Goal: Check status: Check status

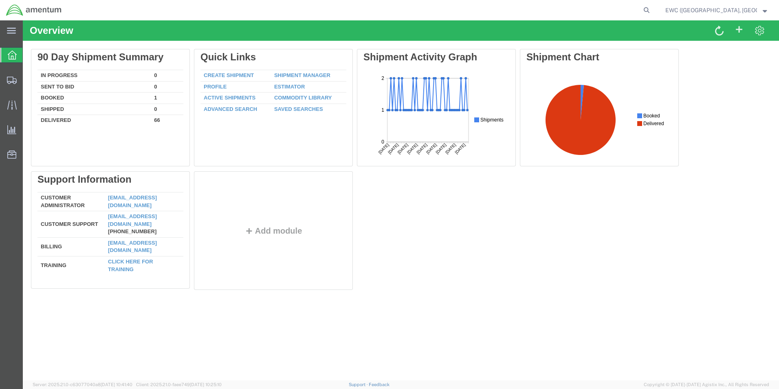
click at [763, 14] on button "EWC ([GEOGRAPHIC_DATA], [GEOGRAPHIC_DATA]) ARAVI Program" at bounding box center [716, 10] width 103 height 10
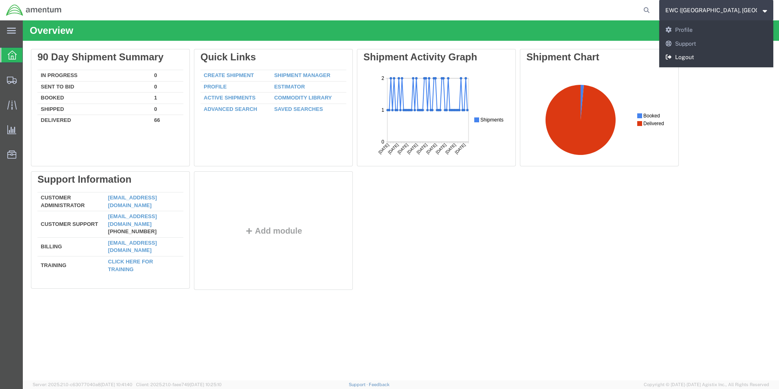
click at [685, 53] on link "Logout" at bounding box center [716, 58] width 114 height 14
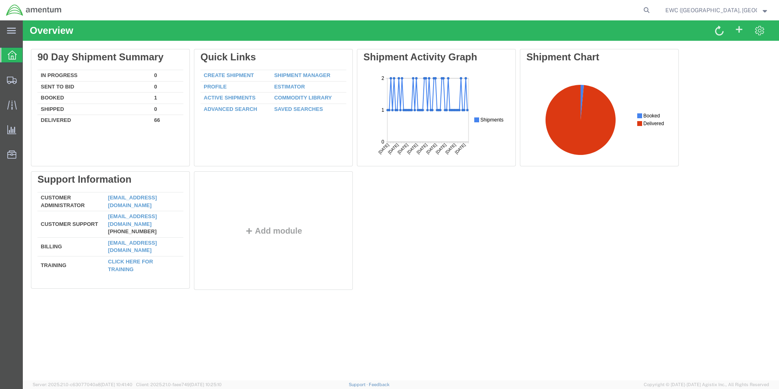
drag, startPoint x: 649, startPoint y: 9, endPoint x: 639, endPoint y: 12, distance: 9.8
click at [649, 9] on icon at bounding box center [646, 9] width 11 height 11
paste input "EWC-25282-0691"
click at [647, 13] on icon at bounding box center [646, 9] width 11 height 11
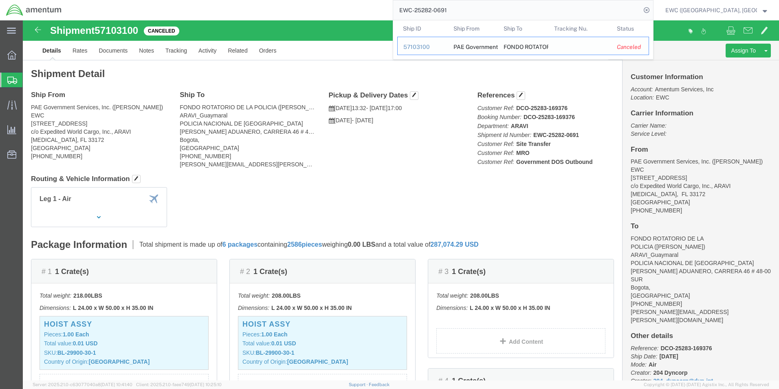
click at [420, 45] on div "57103100" at bounding box center [422, 47] width 39 height 9
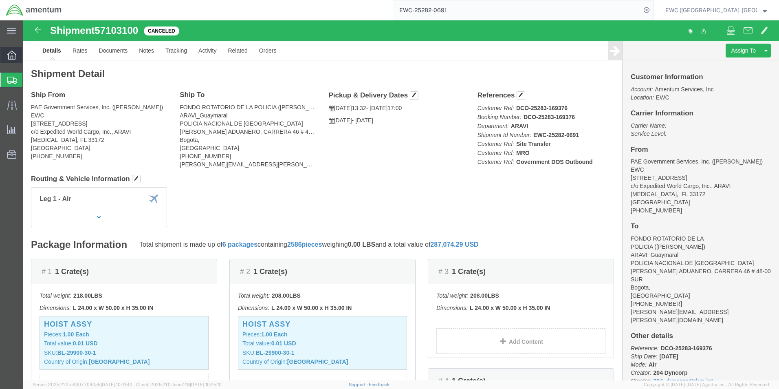
click at [15, 52] on icon at bounding box center [11, 55] width 9 height 9
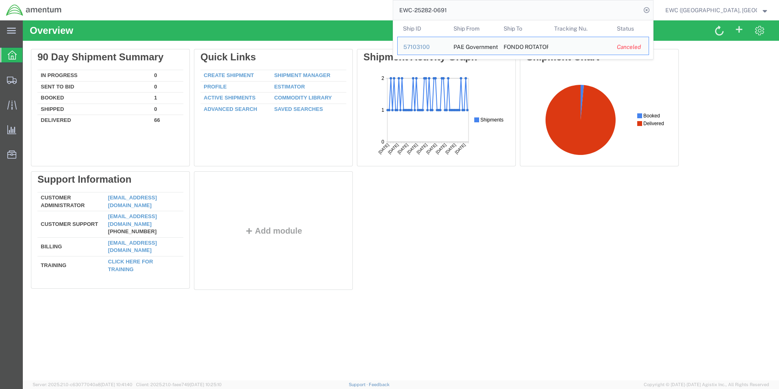
click at [458, 18] on input "EWC-25282-0691" at bounding box center [517, 10] width 248 height 20
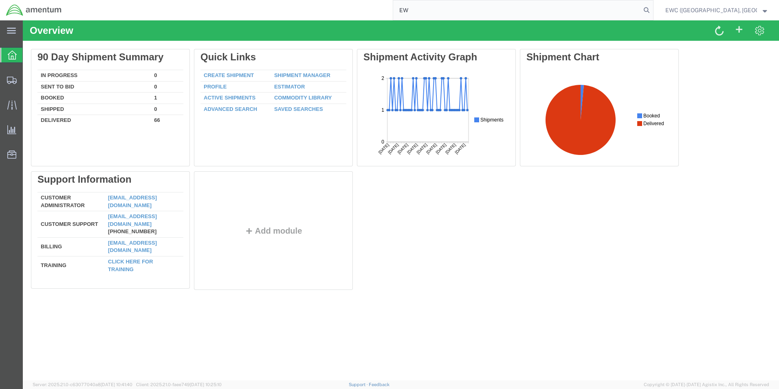
type input "E"
click at [422, 15] on input "search" at bounding box center [517, 10] width 248 height 20
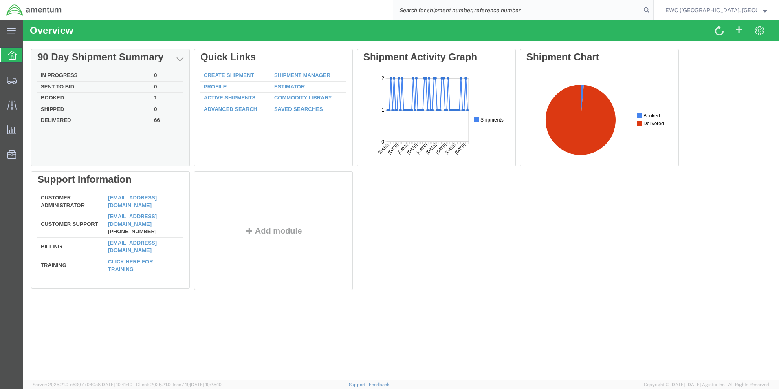
click at [48, 97] on td "Booked" at bounding box center [93, 98] width 113 height 11
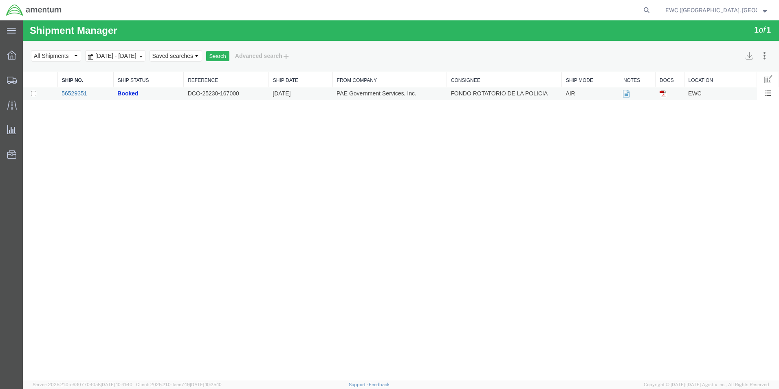
click at [65, 94] on link "56529351" at bounding box center [74, 93] width 25 height 7
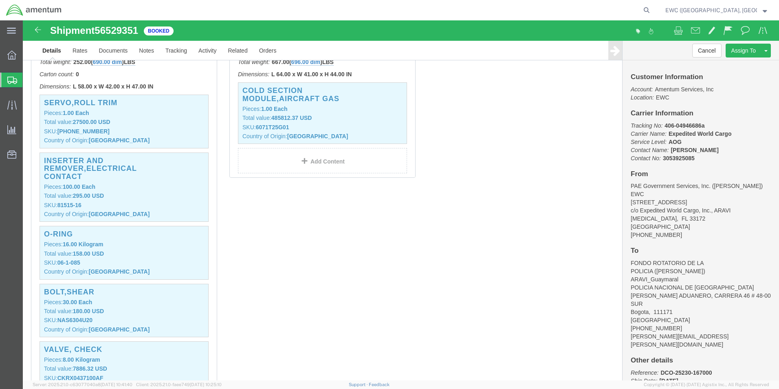
scroll to position [244, 0]
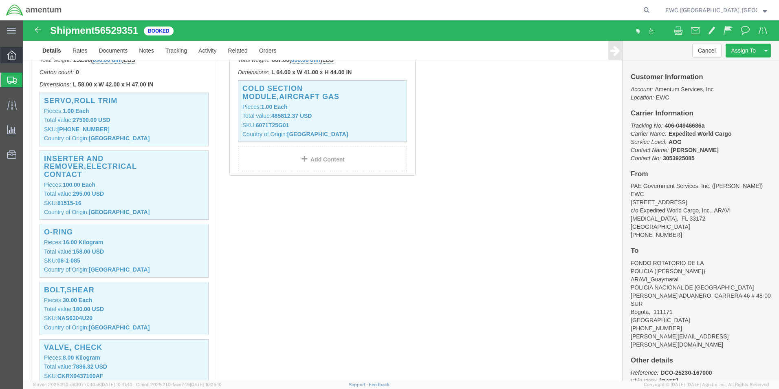
click at [13, 51] on icon at bounding box center [11, 55] width 9 height 9
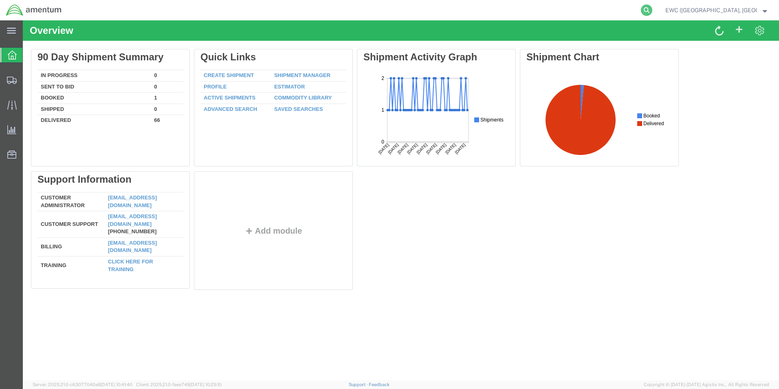
click at [652, 10] on icon at bounding box center [646, 9] width 11 height 11
paste input "EWC-25282-0690"
type input "EWC-25282-0690"
click at [648, 12] on icon at bounding box center [646, 9] width 11 height 11
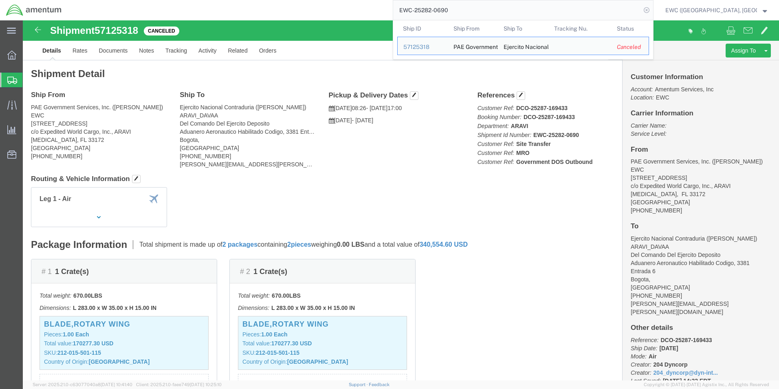
click at [651, 13] on icon at bounding box center [646, 9] width 11 height 11
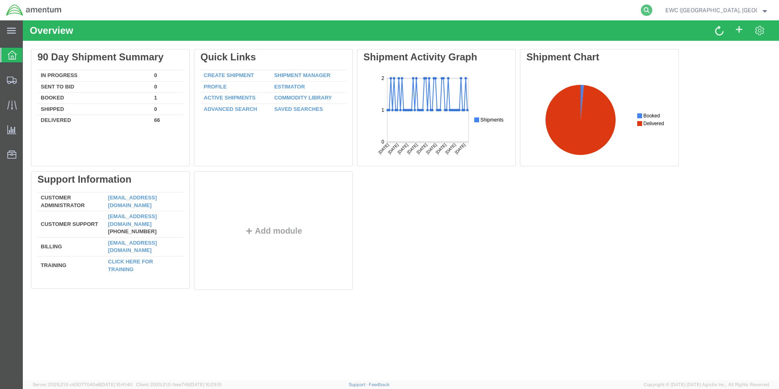
click at [649, 10] on icon at bounding box center [646, 9] width 11 height 11
click at [469, 14] on input "search" at bounding box center [517, 10] width 248 height 20
type input "369-95981690"
click at [650, 11] on icon at bounding box center [646, 9] width 11 height 11
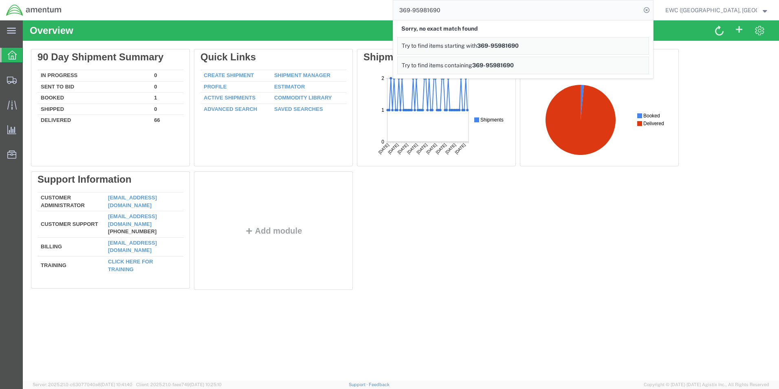
click at [441, 16] on input "369-95981690" at bounding box center [517, 10] width 248 height 20
drag, startPoint x: 447, startPoint y: 14, endPoint x: 395, endPoint y: 11, distance: 52.2
click at [395, 11] on div "369-95981690 Sorry, no exact match found Try to find items starting with 369-95…" at bounding box center [361, 10] width 586 height 20
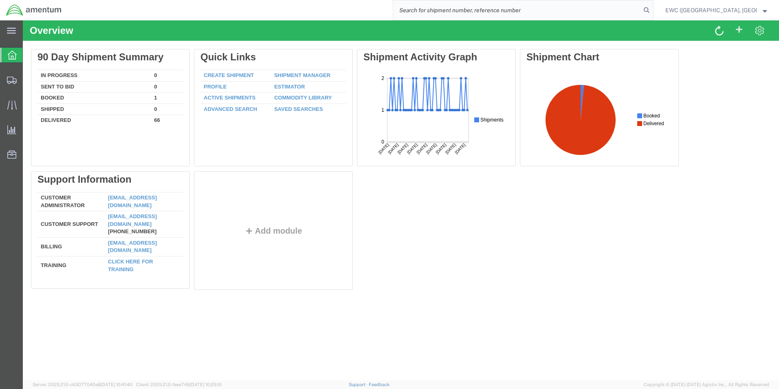
click at [412, 11] on input "search" at bounding box center [517, 10] width 248 height 20
paste input "EWC-25282-0690"
click at [647, 12] on icon at bounding box center [646, 9] width 11 height 11
type input "EWC-25282-0690"
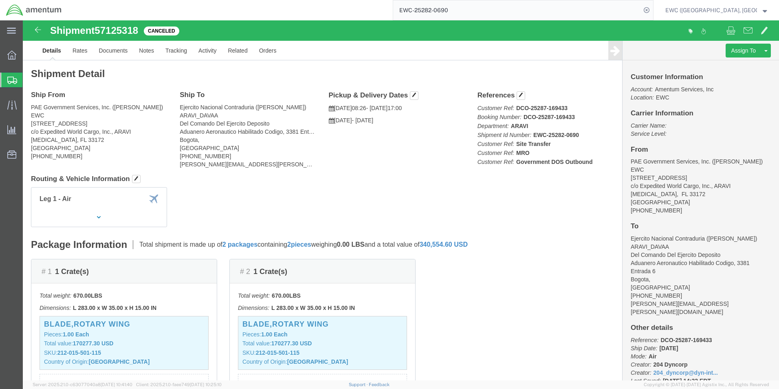
click at [761, 13] on span "EWC ([GEOGRAPHIC_DATA], [GEOGRAPHIC_DATA]) ARAVI Program" at bounding box center [716, 10] width 102 height 9
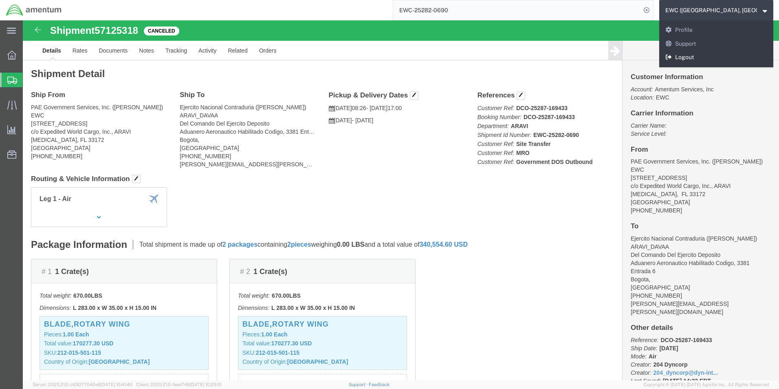
click at [683, 59] on link "Logout" at bounding box center [716, 58] width 114 height 14
